Goal: Find specific page/section: Find specific page/section

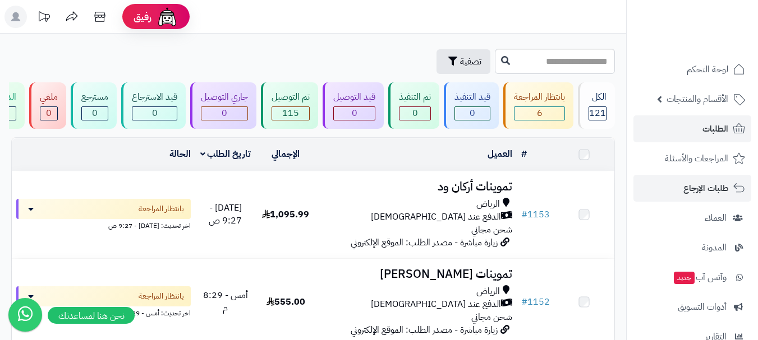
scroll to position [449, 0]
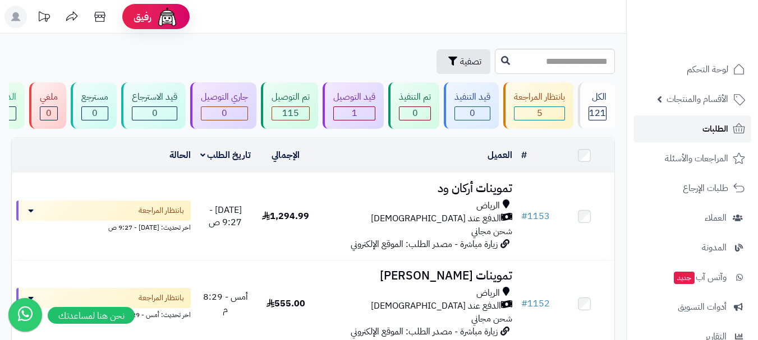
click at [714, 130] on span "الطلبات" at bounding box center [715, 129] width 26 height 16
click at [699, 103] on span "الأقسام والمنتجات" at bounding box center [697, 99] width 62 height 16
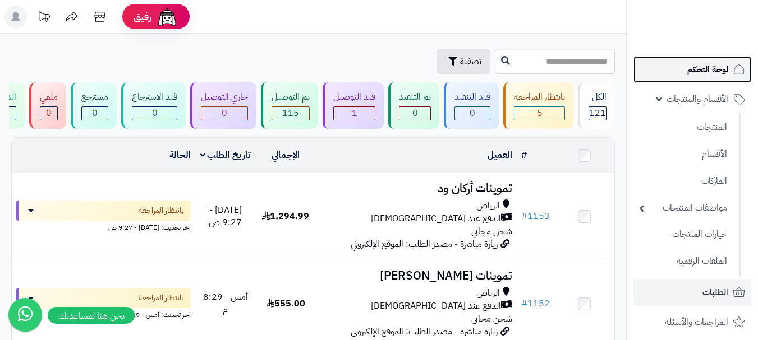
click at [707, 75] on span "لوحة التحكم" at bounding box center [707, 70] width 41 height 16
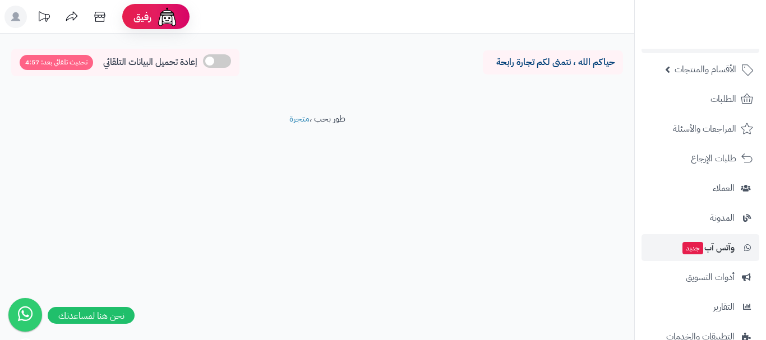
scroll to position [56, 0]
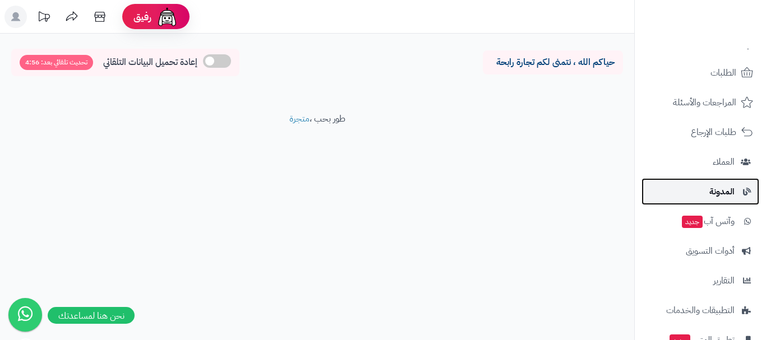
click at [717, 190] on span "المدونة" at bounding box center [721, 192] width 25 height 16
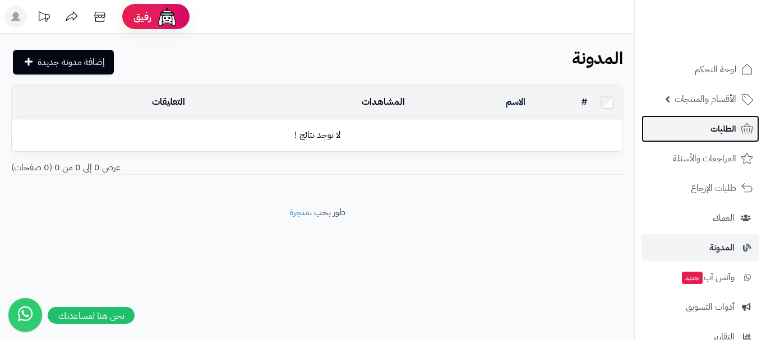
click at [706, 135] on link "الطلبات" at bounding box center [701, 129] width 118 height 27
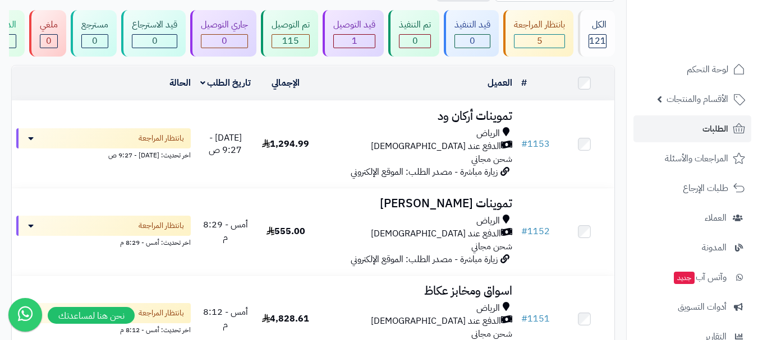
scroll to position [56, 0]
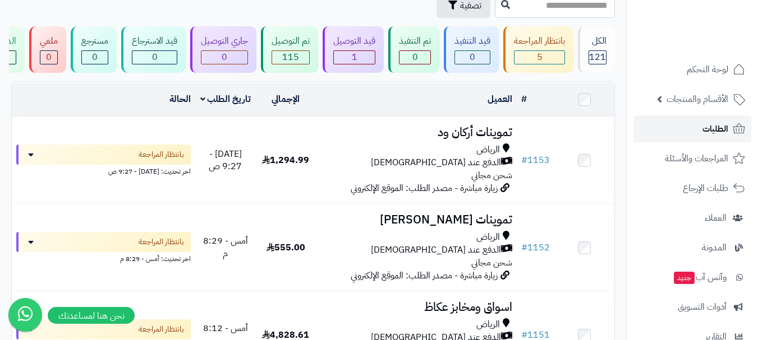
click at [725, 123] on span "الطلبات" at bounding box center [715, 129] width 26 height 16
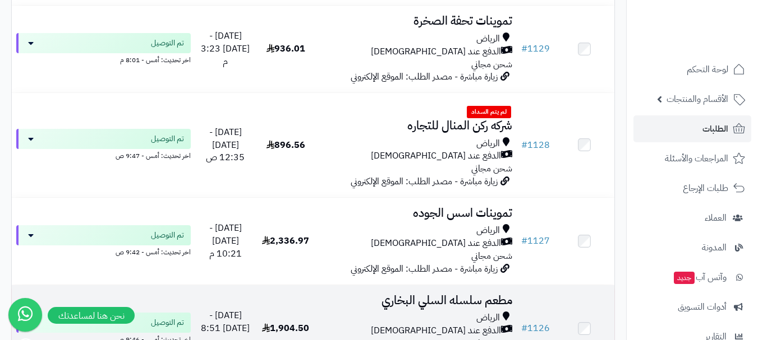
scroll to position [1907, 0]
